Goal: Contribute content: Add original content to the website for others to see

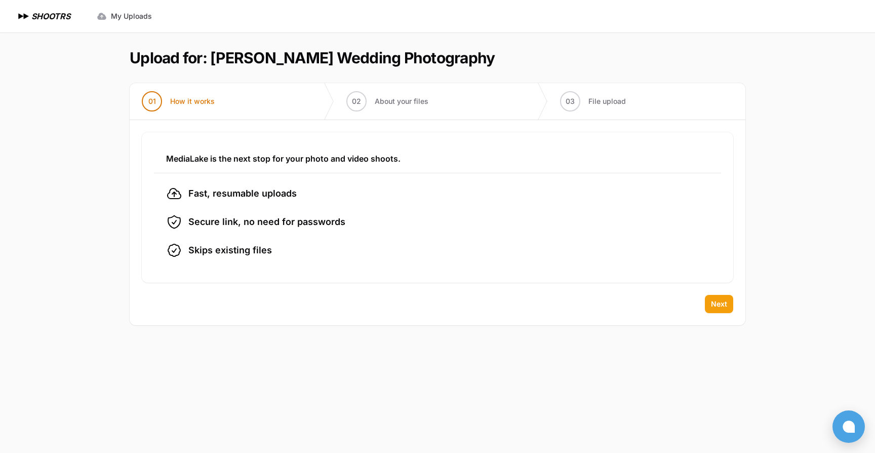
click at [724, 301] on span "Next" at bounding box center [719, 304] width 16 height 10
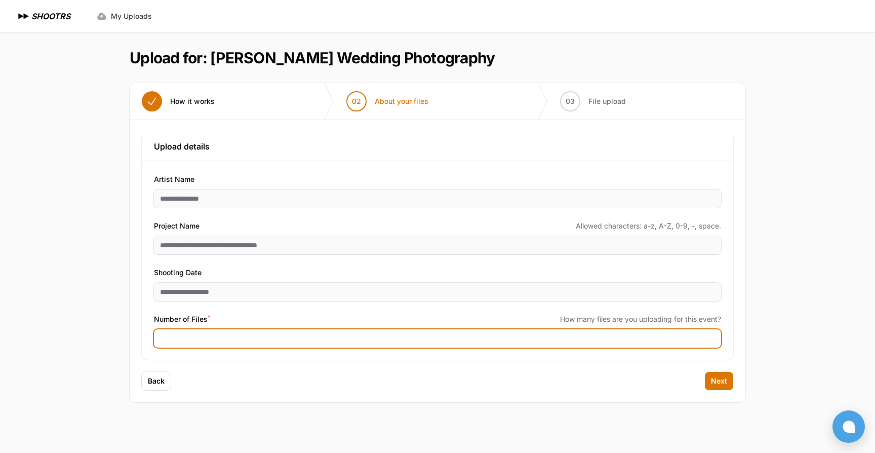
click at [173, 333] on input "Number of Files *" at bounding box center [437, 338] width 567 height 18
type input "****"
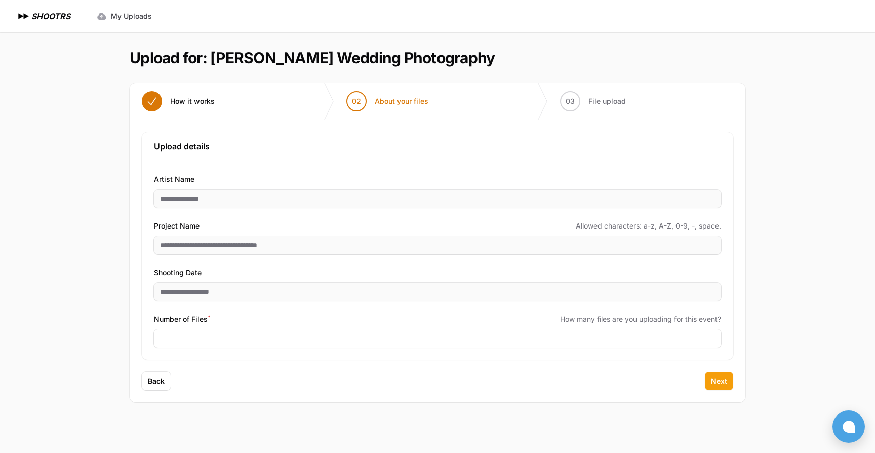
click at [715, 384] on span "Next" at bounding box center [719, 381] width 16 height 10
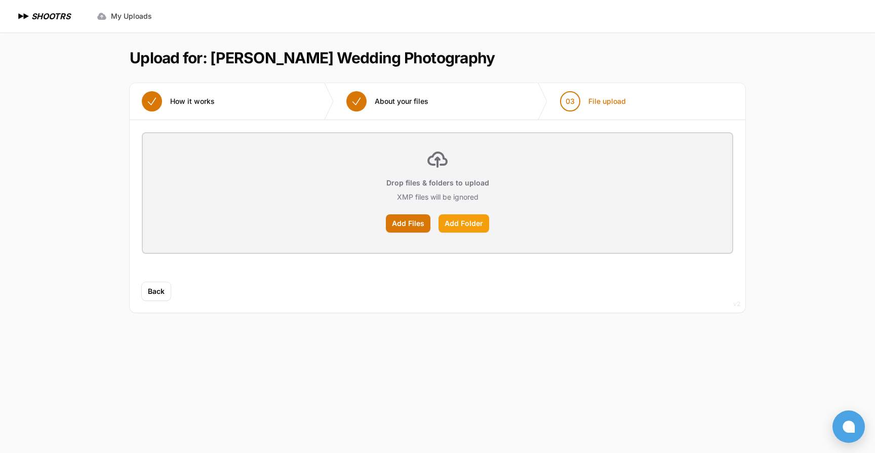
click at [447, 222] on label "Add Folder" at bounding box center [464, 223] width 51 height 18
click at [0, 0] on input "Add Folder" at bounding box center [0, 0] width 0 height 0
click at [415, 221] on label "Add Files" at bounding box center [408, 223] width 45 height 18
click at [0, 0] on input "Add Files" at bounding box center [0, 0] width 0 height 0
